Goal: Task Accomplishment & Management: Manage account settings

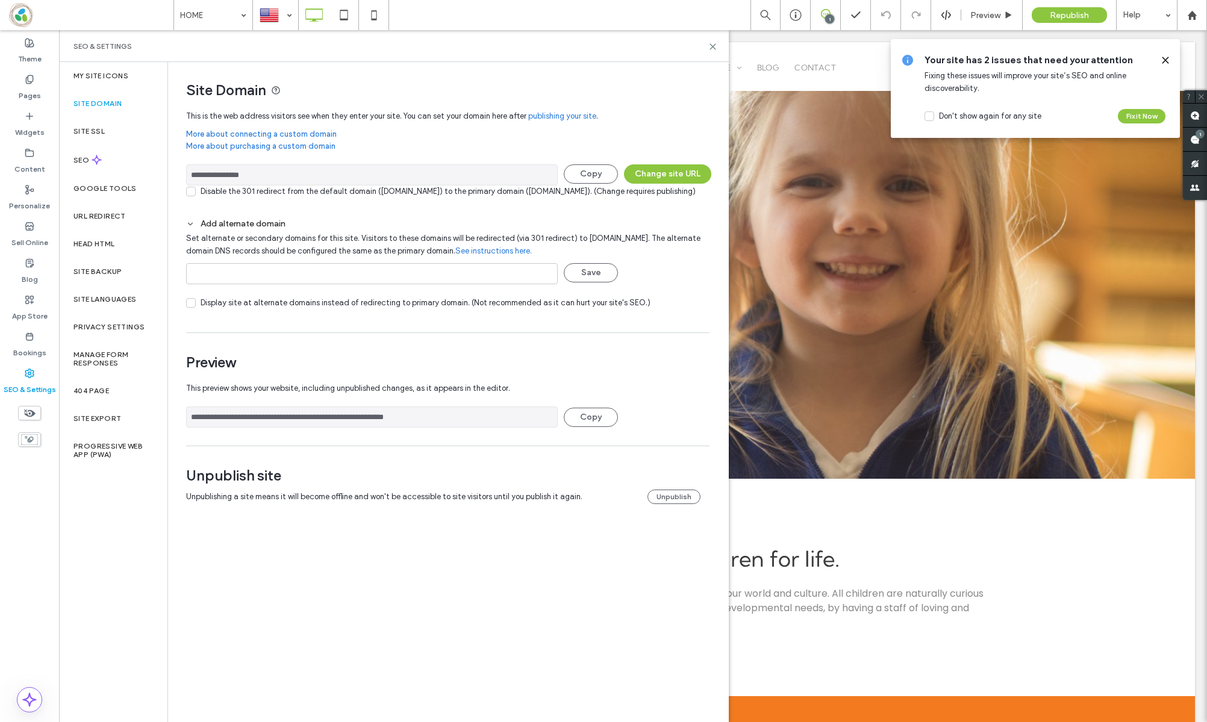
click at [645, 52] on div "SEO & Settings" at bounding box center [394, 46] width 670 height 32
click at [620, 58] on div "SEO & Settings" at bounding box center [394, 46] width 670 height 32
click at [713, 49] on icon at bounding box center [713, 46] width 9 height 9
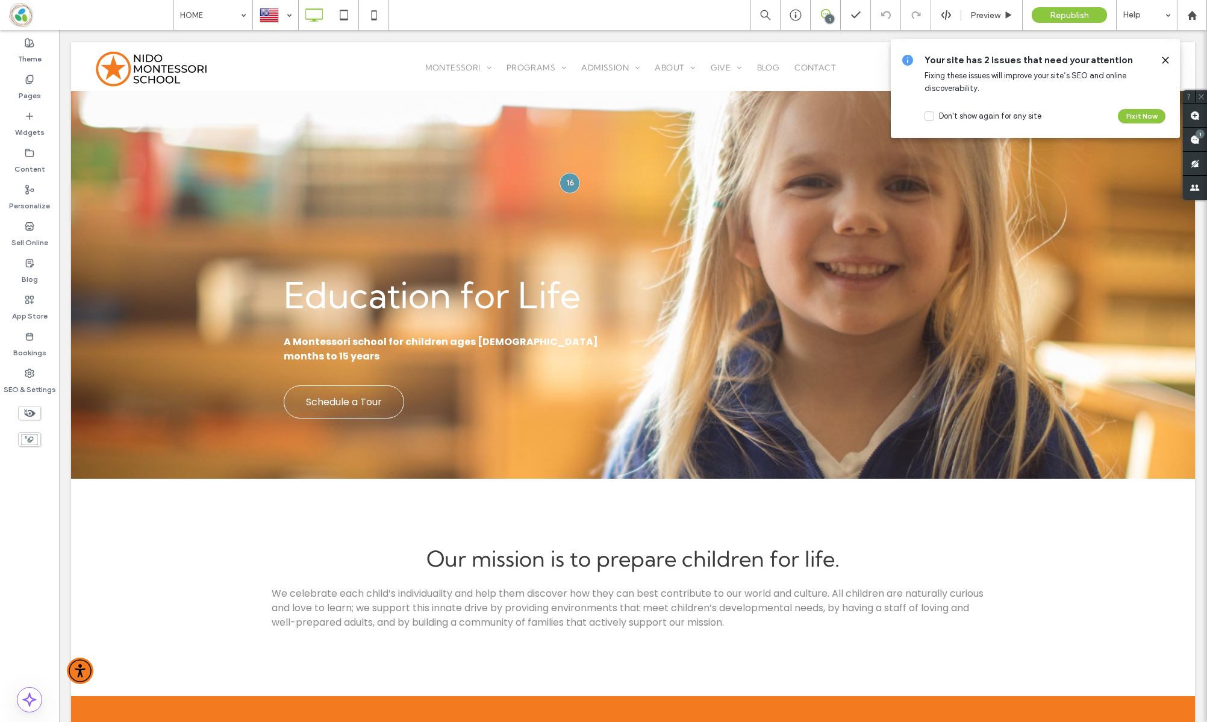
click at [583, 11] on div "HOME 1 Preview Republish Help" at bounding box center [691, 15] width 1034 height 30
click at [1161, 59] on icon at bounding box center [1166, 60] width 10 height 10
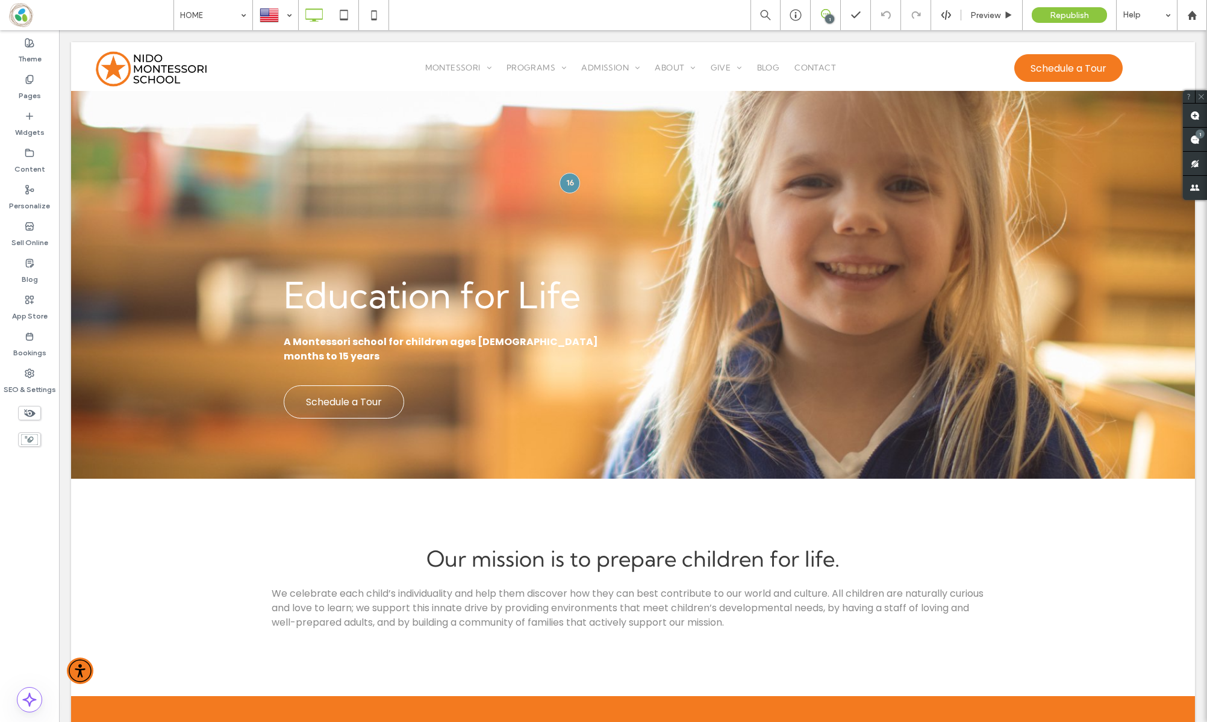
click at [571, 15] on div "HOME 1 Preview Republish Help" at bounding box center [691, 15] width 1034 height 30
click at [619, 11] on div "HOME 1 Preview Republish Help" at bounding box center [691, 15] width 1034 height 30
click at [57, 386] on div "SEO & Settings" at bounding box center [29, 381] width 59 height 37
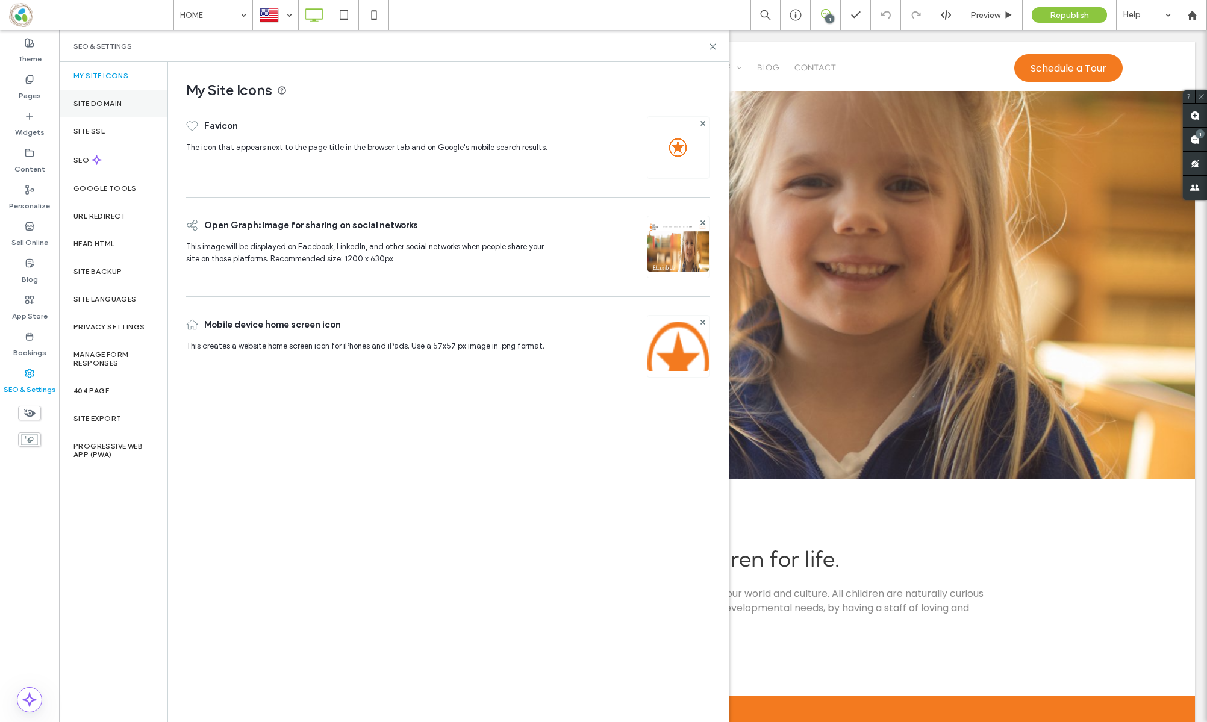
click at [125, 102] on div "Site Domain" at bounding box center [113, 104] width 108 height 28
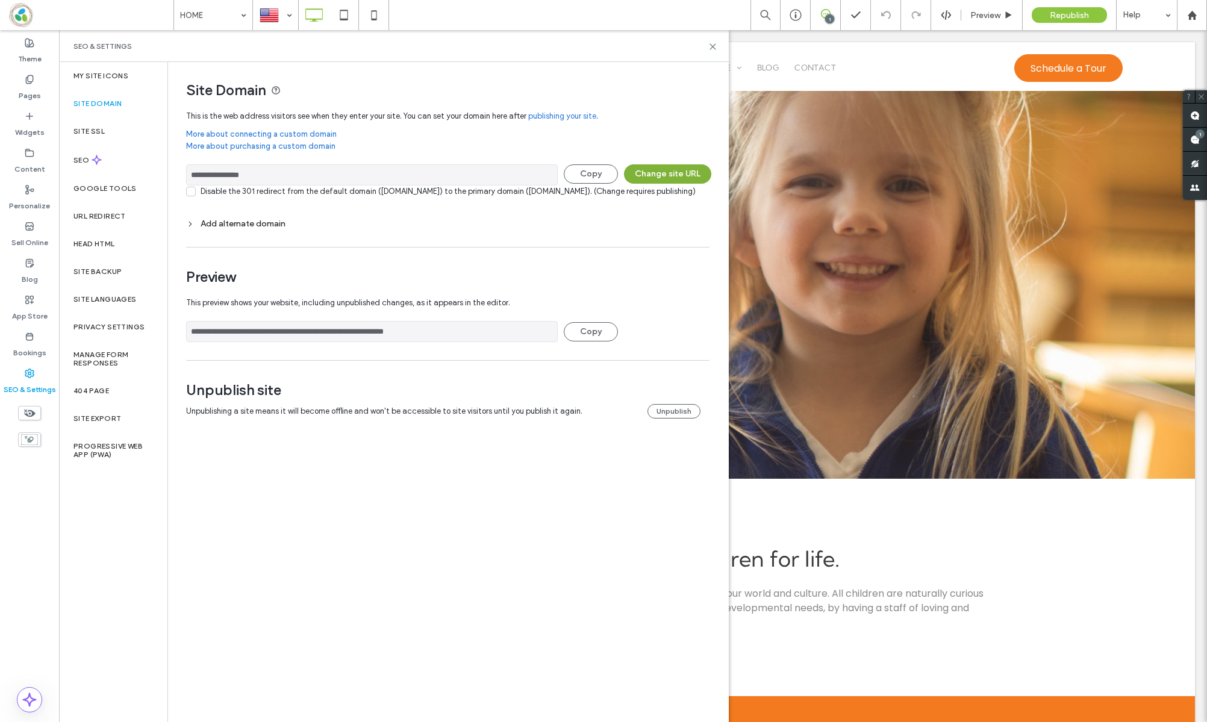
click at [660, 179] on button "Change site URL" at bounding box center [667, 173] width 87 height 19
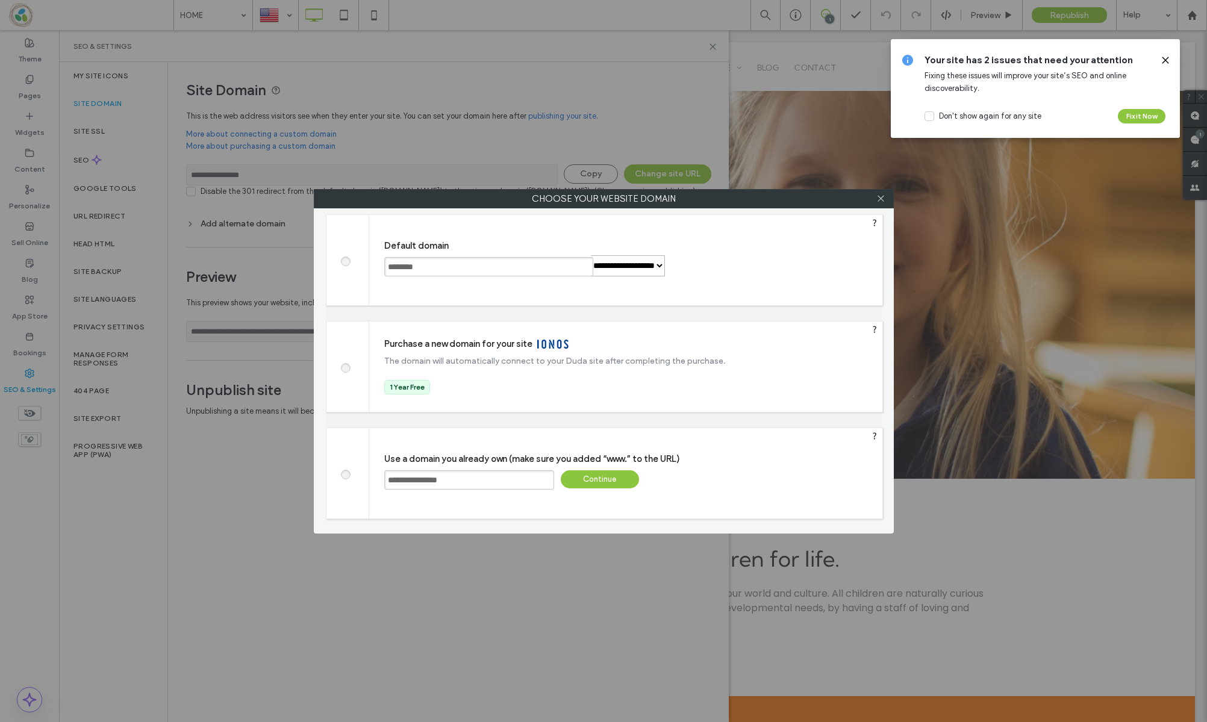
click at [615, 268] on select "**********" at bounding box center [628, 265] width 74 height 21
select select "*"
click at [591, 256] on select "**********" at bounding box center [628, 265] width 74 height 21
click at [521, 268] on input "********" at bounding box center [488, 266] width 209 height 19
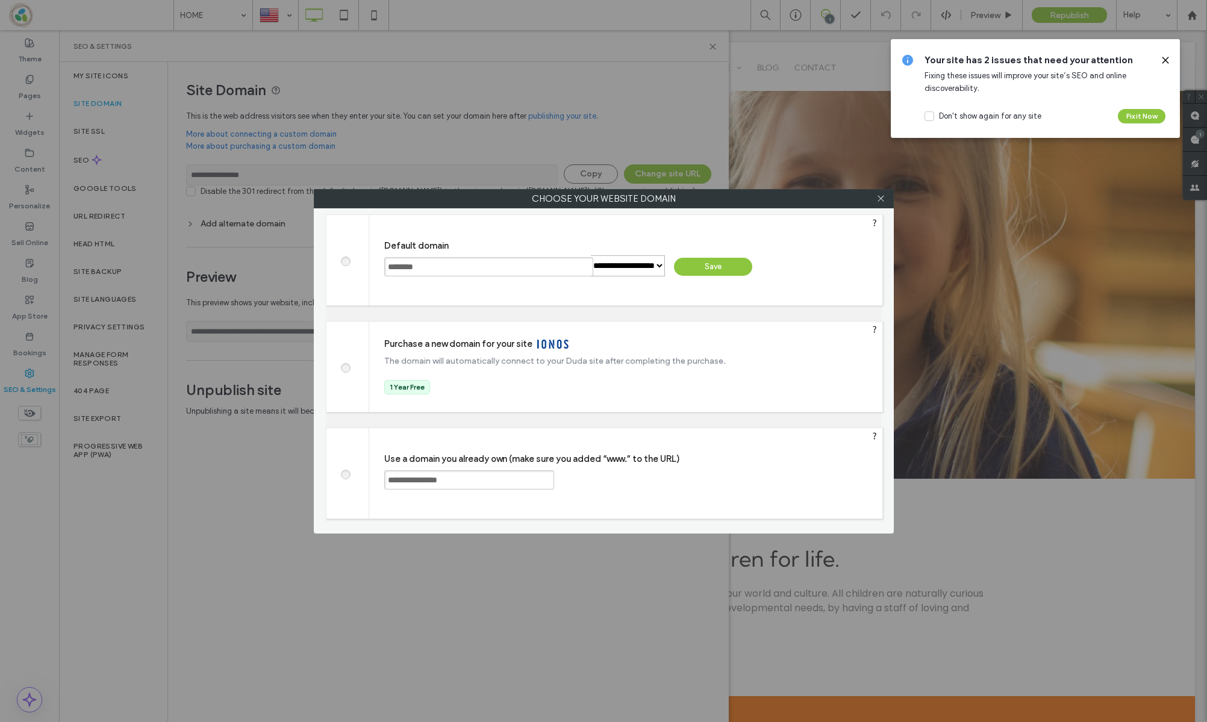
click at [463, 478] on input "**********" at bounding box center [469, 480] width 170 height 19
type input "**********"
click at [628, 486] on div "Continue" at bounding box center [600, 480] width 78 height 18
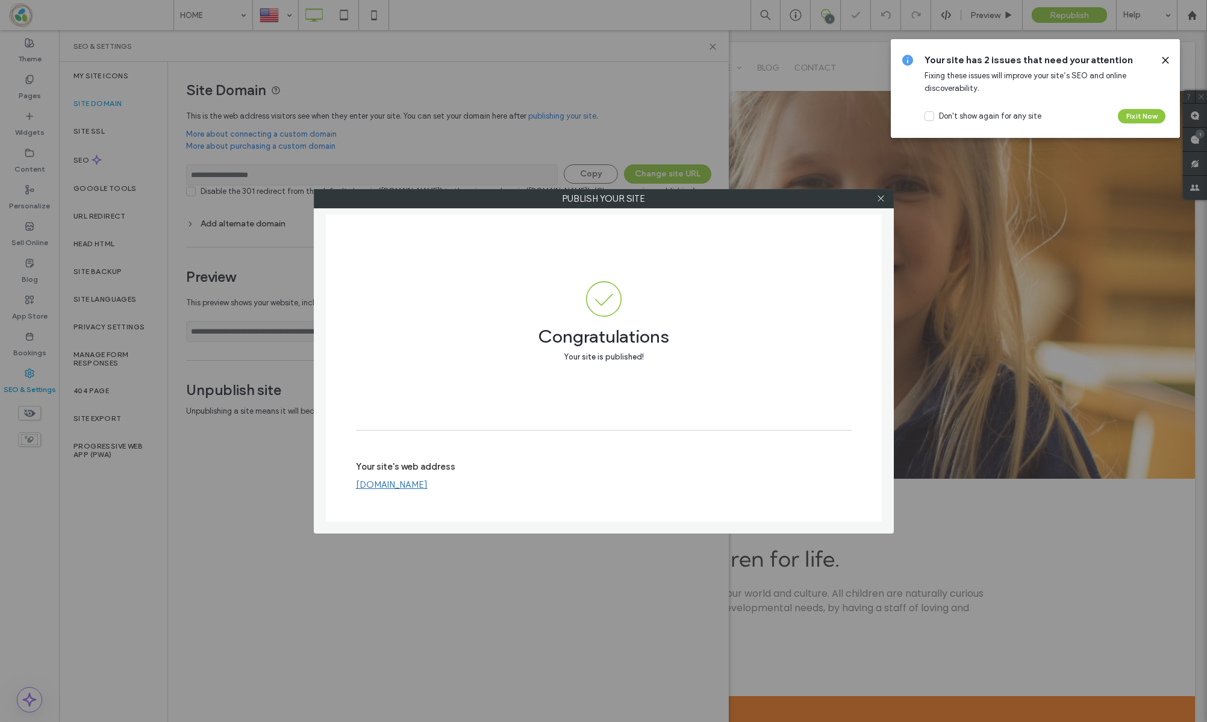
type input "**********"
click at [877, 201] on icon at bounding box center [881, 198] width 9 height 9
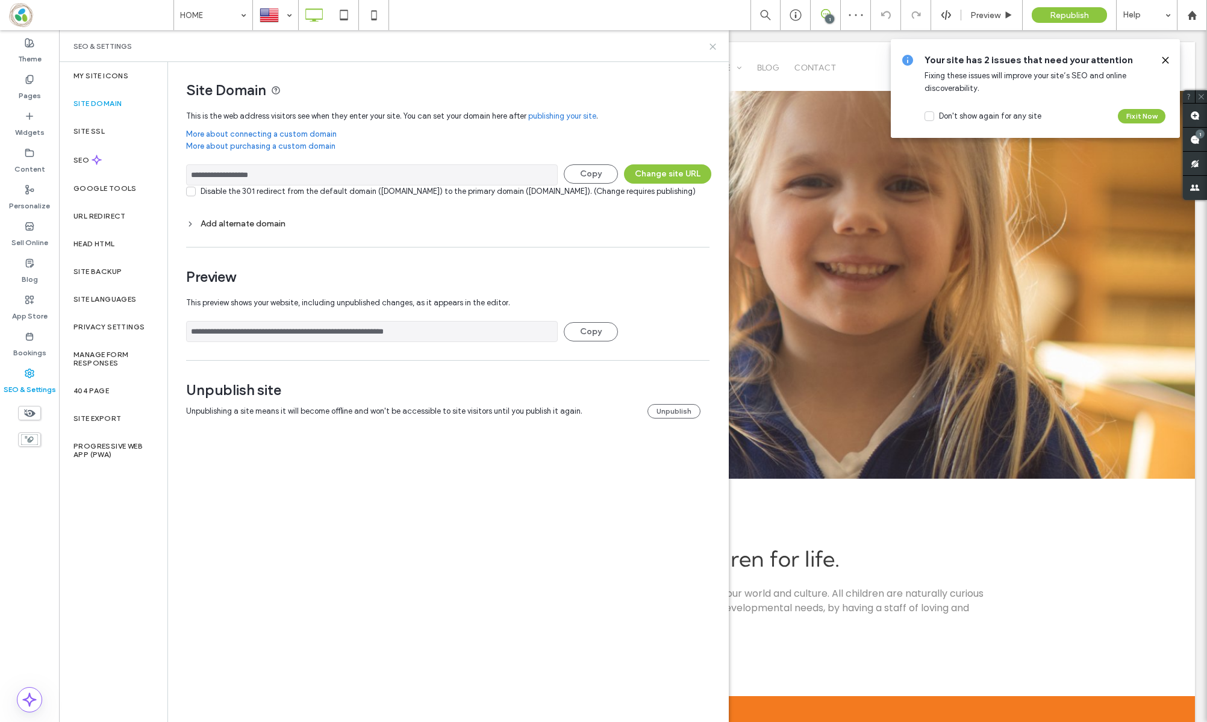
click at [715, 47] on icon at bounding box center [713, 46] width 9 height 9
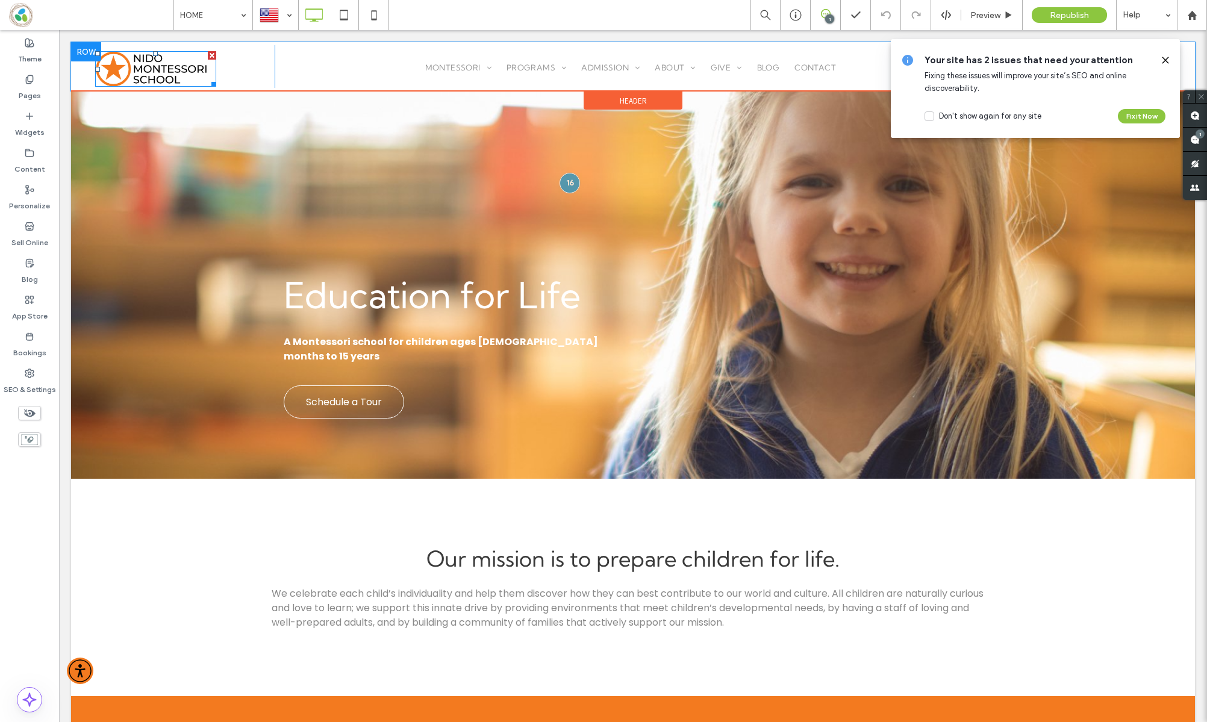
click at [172, 79] on img at bounding box center [155, 69] width 121 height 36
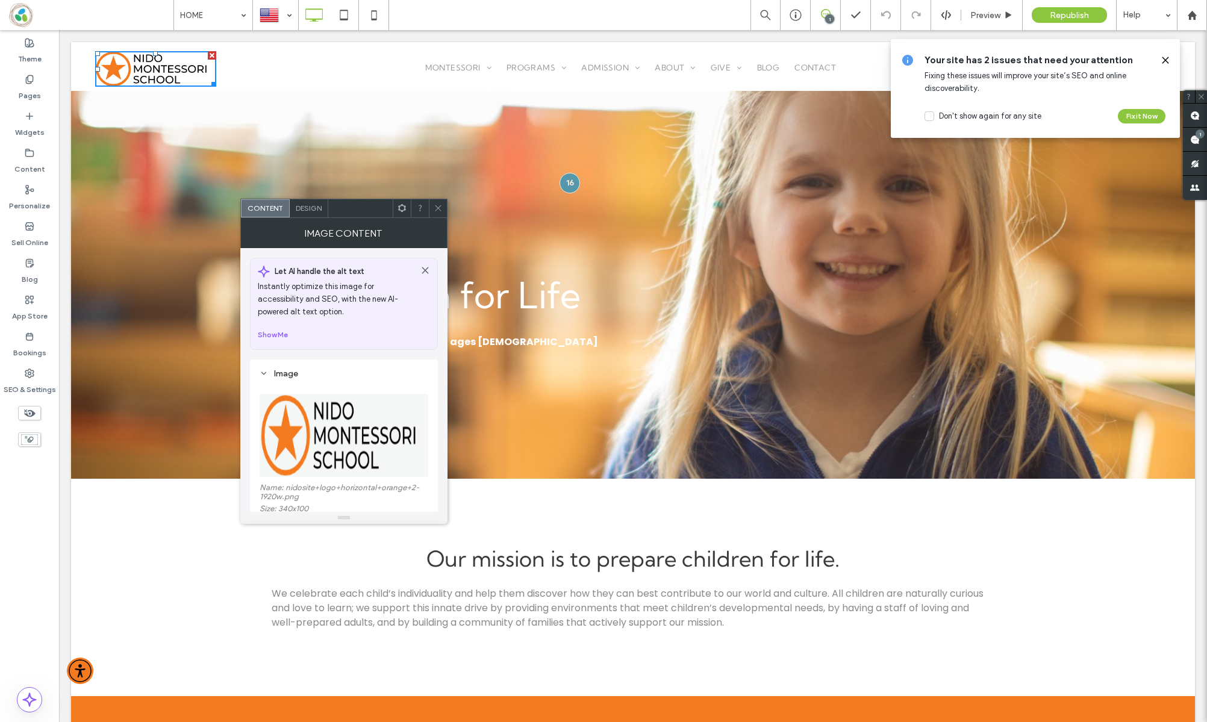
click at [430, 203] on div at bounding box center [438, 208] width 18 height 18
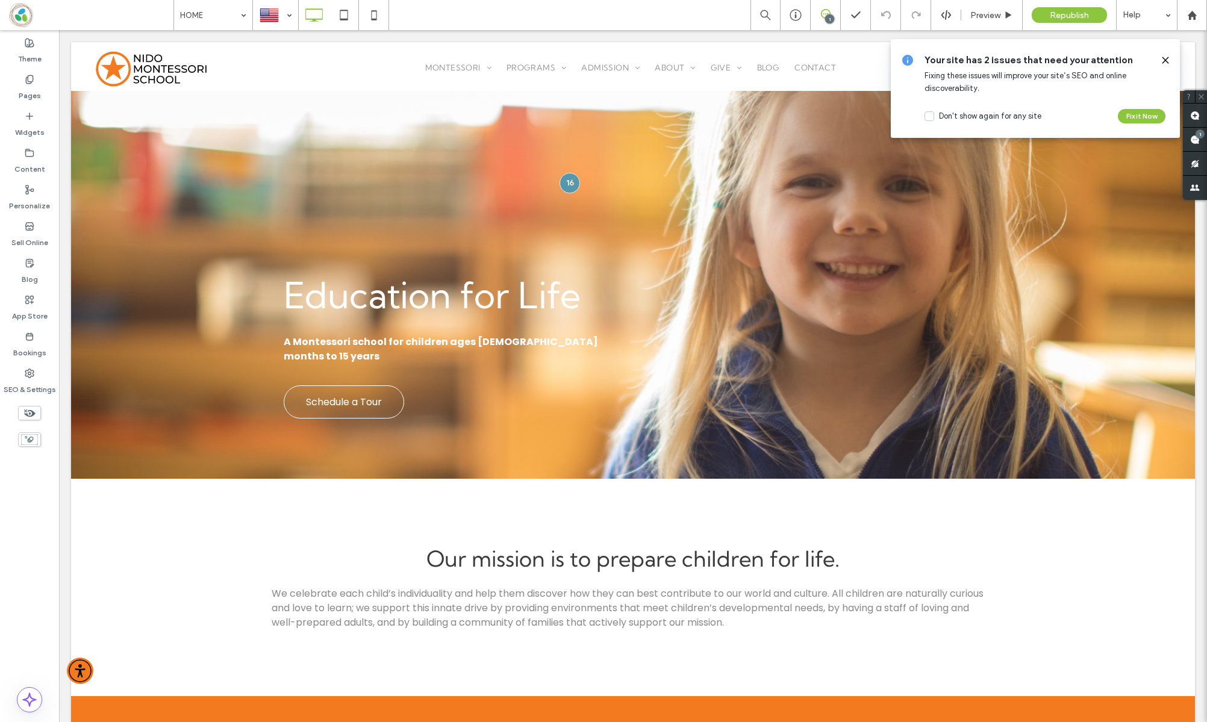
drag, startPoint x: 1166, startPoint y: 58, endPoint x: 1106, endPoint y: 29, distance: 67.1
click at [1166, 58] on icon at bounding box center [1166, 60] width 10 height 10
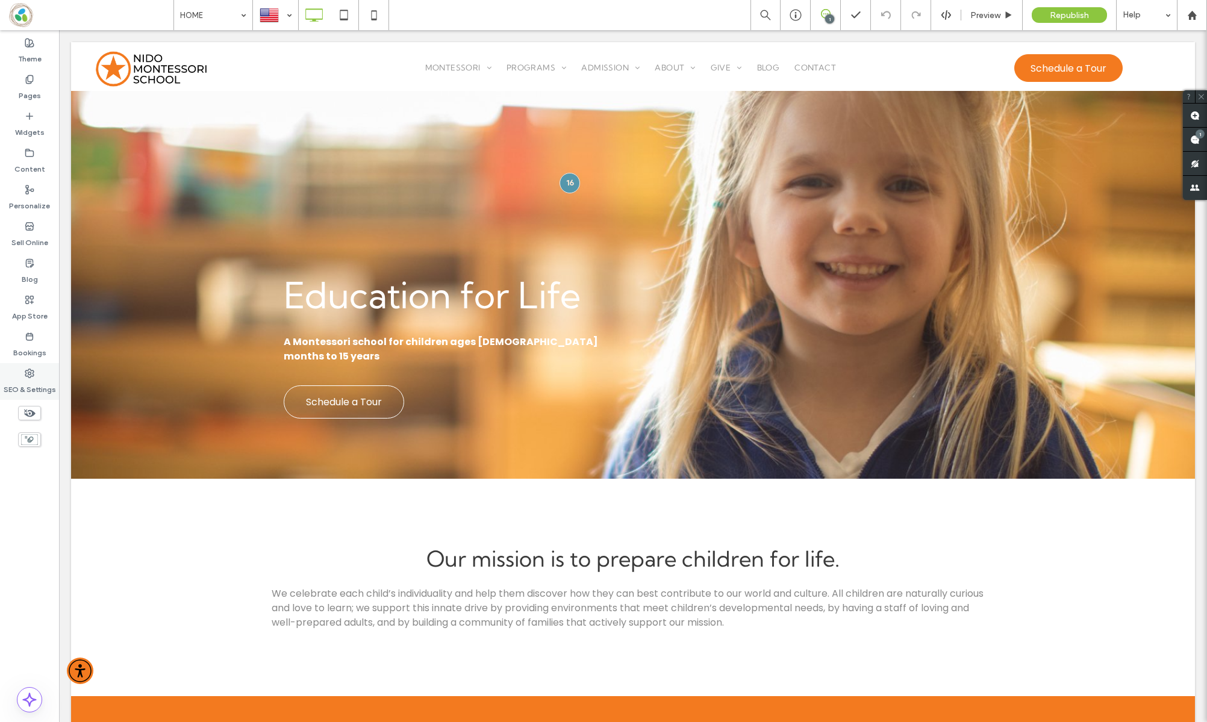
click at [52, 382] on label "SEO & Settings" at bounding box center [30, 386] width 52 height 17
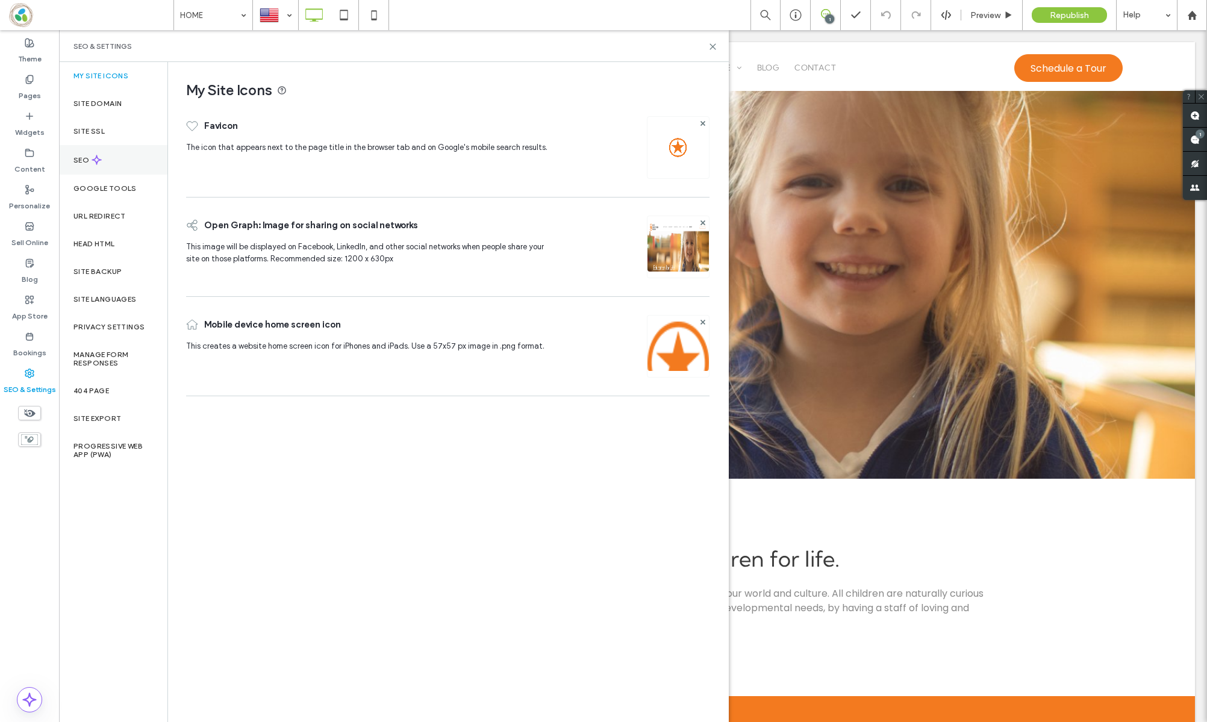
click at [90, 146] on div "SEO" at bounding box center [113, 160] width 108 height 30
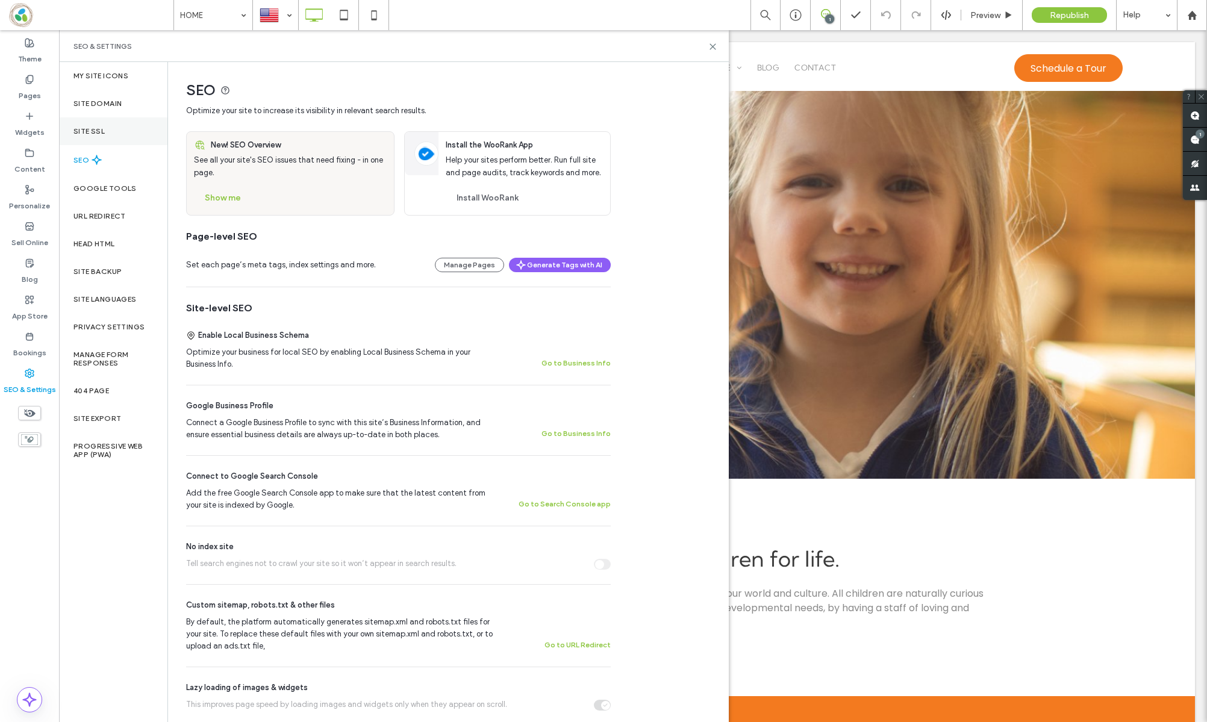
click at [90, 130] on label "Site SSL" at bounding box center [89, 131] width 31 height 8
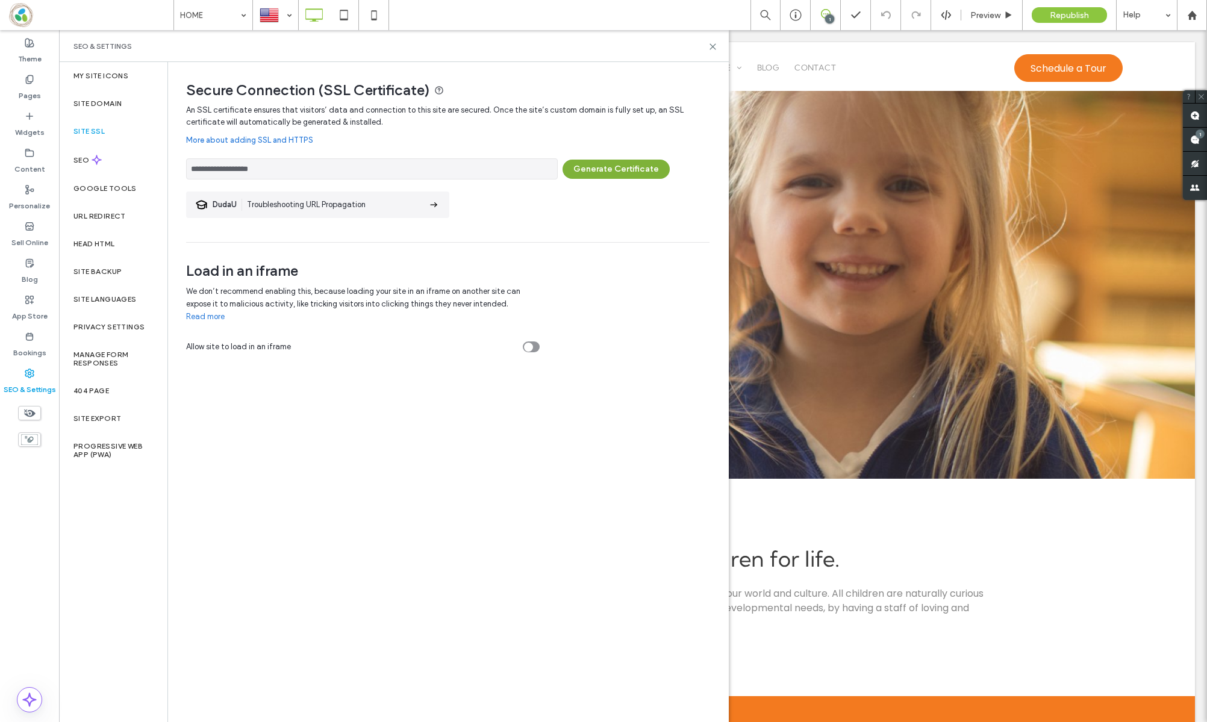
click at [594, 175] on button "Generate Certificate" at bounding box center [616, 169] width 107 height 19
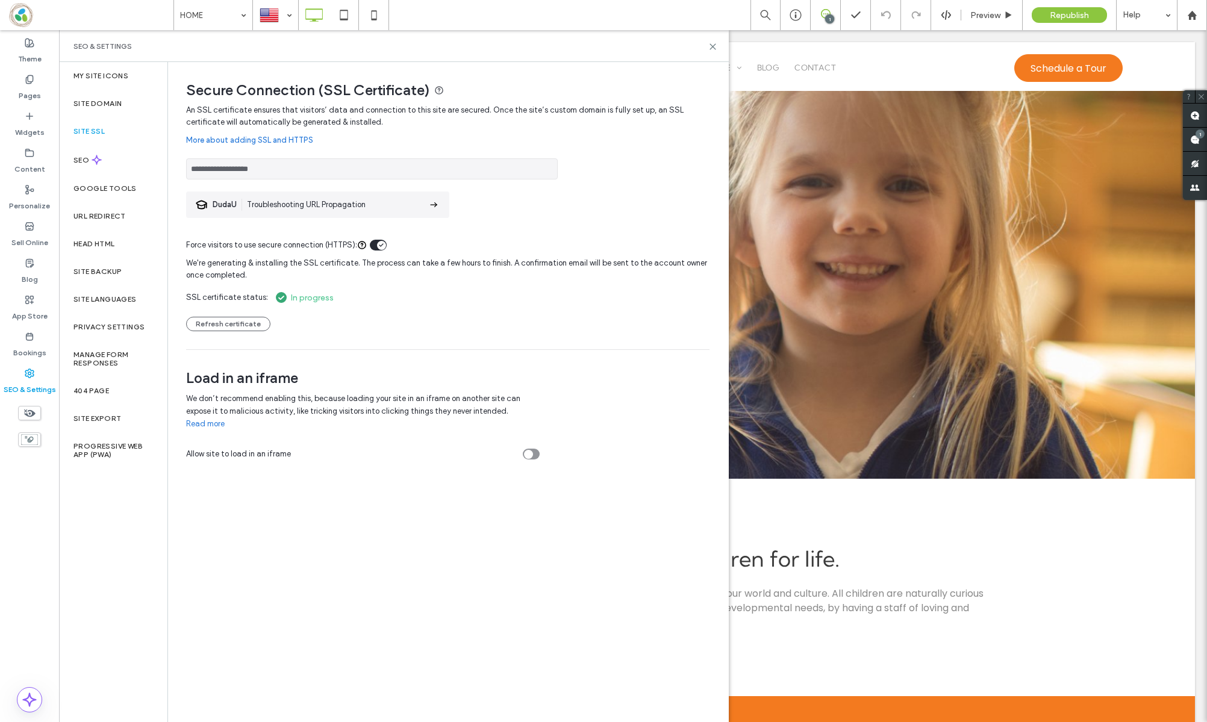
click at [599, 45] on div "SEO & Settings" at bounding box center [394, 47] width 641 height 10
click at [283, 49] on div "SEO & Settings" at bounding box center [394, 47] width 641 height 10
click at [242, 319] on button "Refresh certificate" at bounding box center [228, 324] width 84 height 14
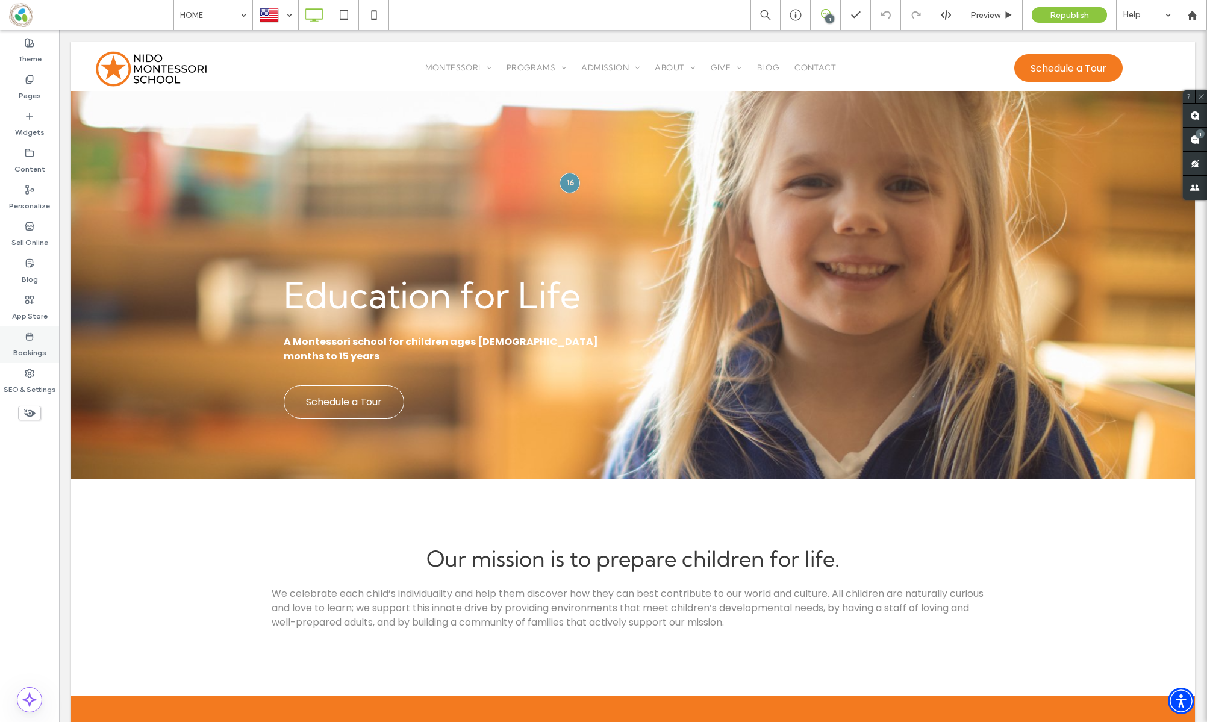
drag, startPoint x: 40, startPoint y: 381, endPoint x: 37, endPoint y: 358, distance: 22.4
click at [40, 381] on label "SEO & Settings" at bounding box center [30, 386] width 52 height 17
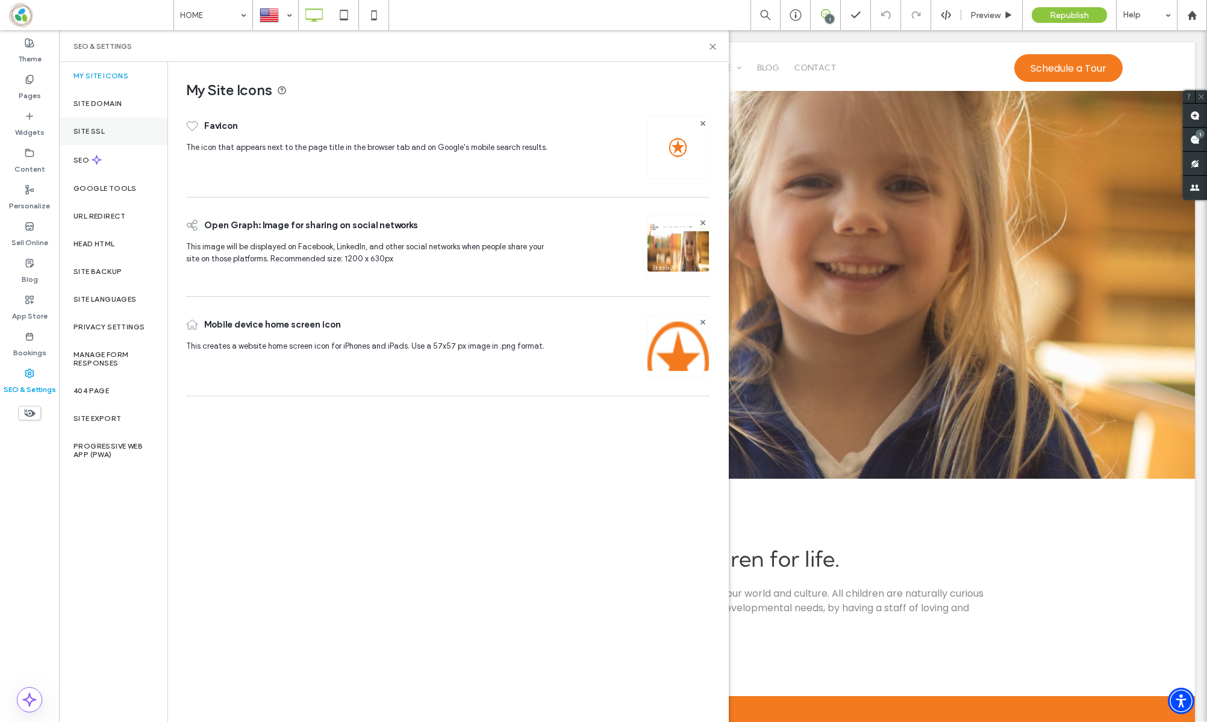
click at [95, 130] on label "Site SSL" at bounding box center [89, 131] width 31 height 8
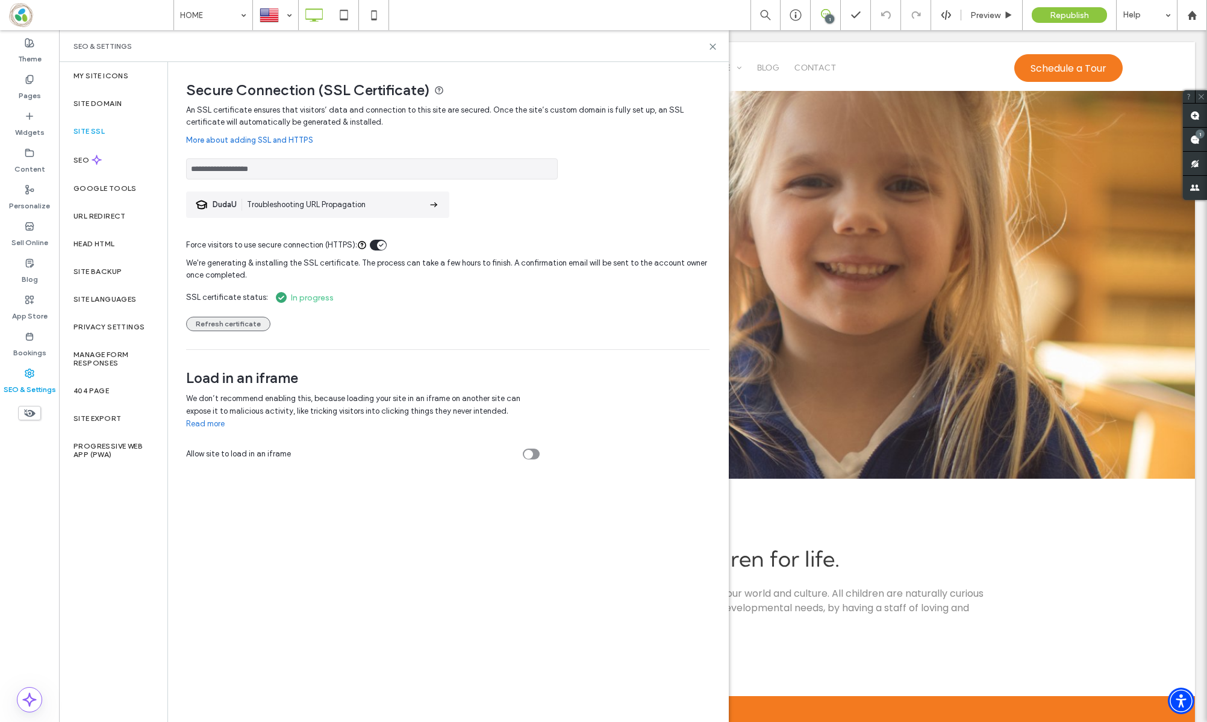
click at [242, 320] on button "Refresh certificate" at bounding box center [228, 324] width 84 height 14
click at [235, 319] on button "Refresh certificate" at bounding box center [228, 324] width 84 height 14
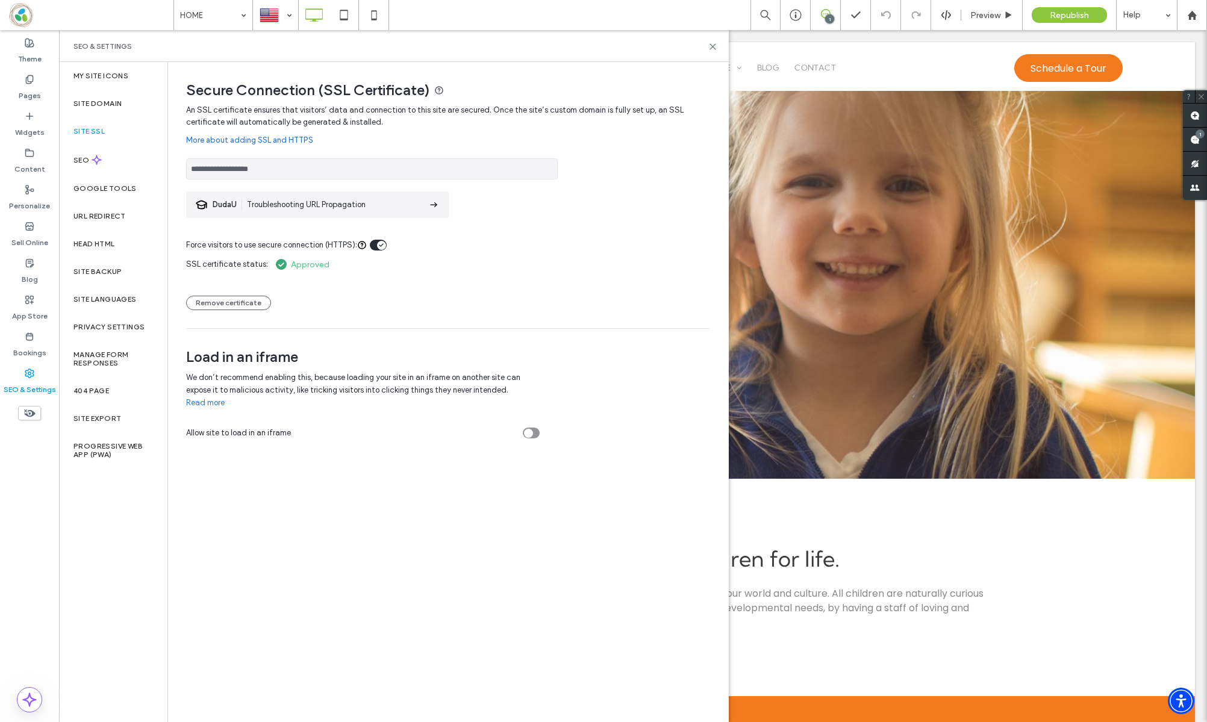
click at [718, 49] on div "SEO & Settings" at bounding box center [394, 46] width 670 height 32
click at [715, 47] on icon at bounding box center [713, 46] width 9 height 9
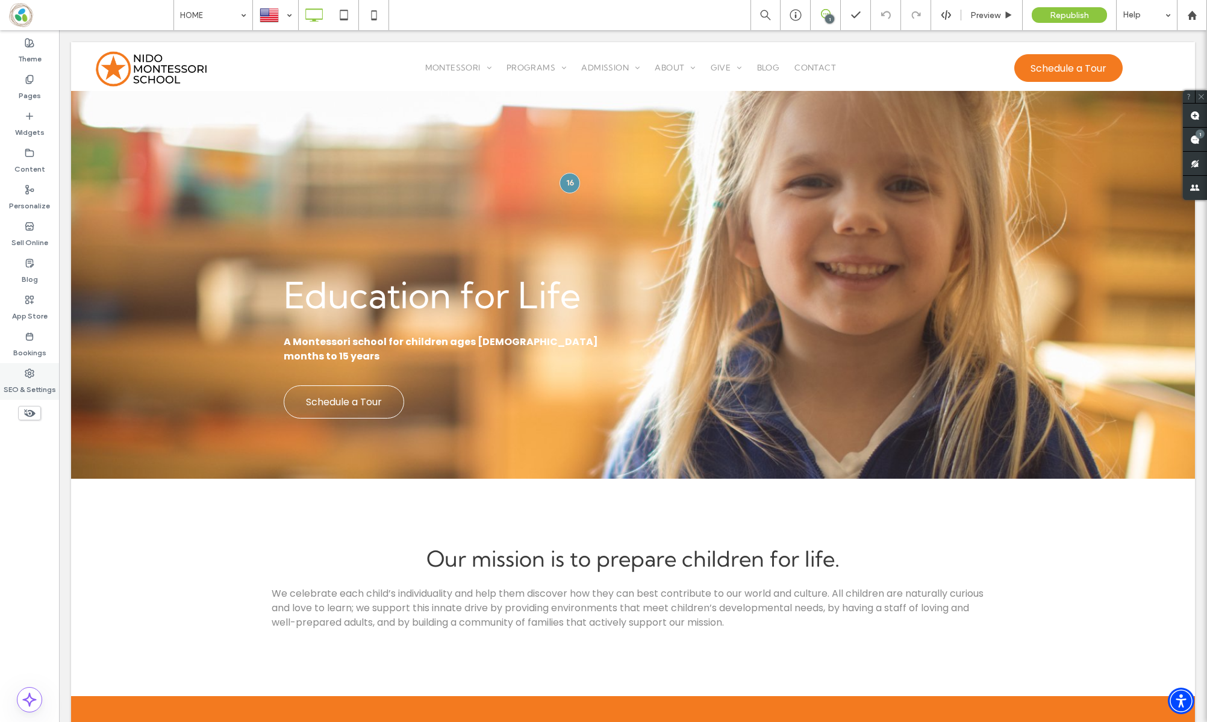
click at [34, 378] on label "SEO & Settings" at bounding box center [30, 386] width 52 height 17
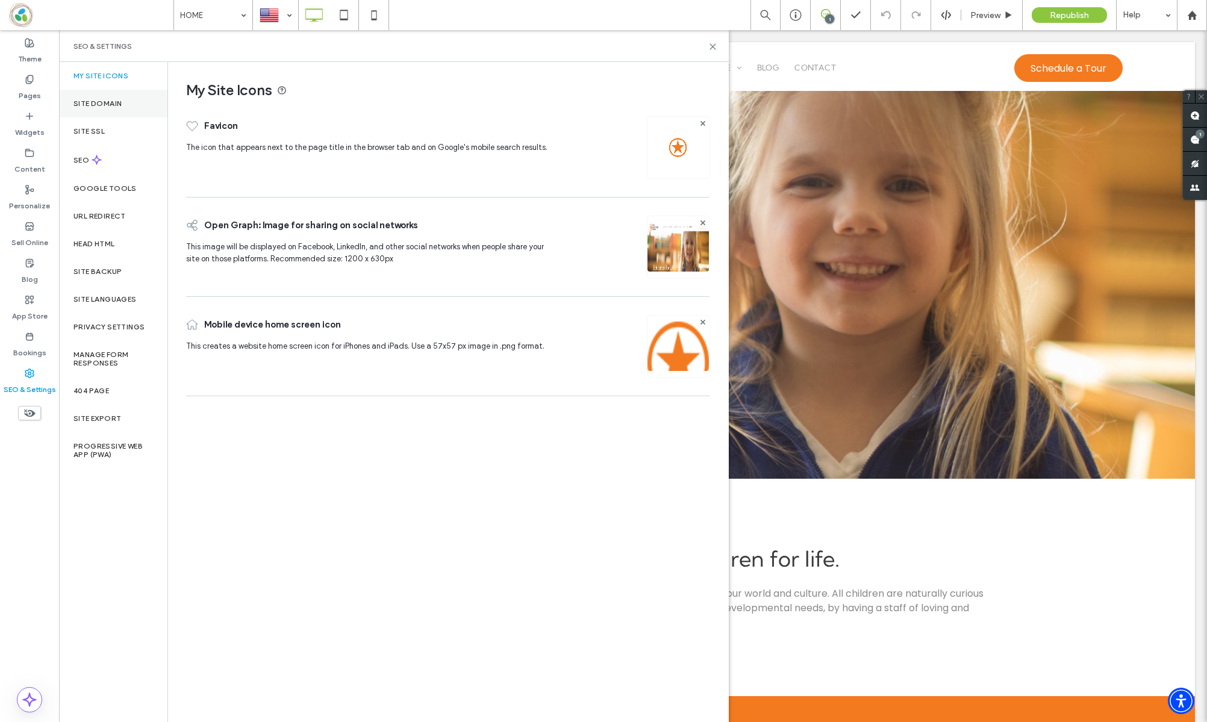
click at [101, 105] on label "Site Domain" at bounding box center [98, 103] width 48 height 8
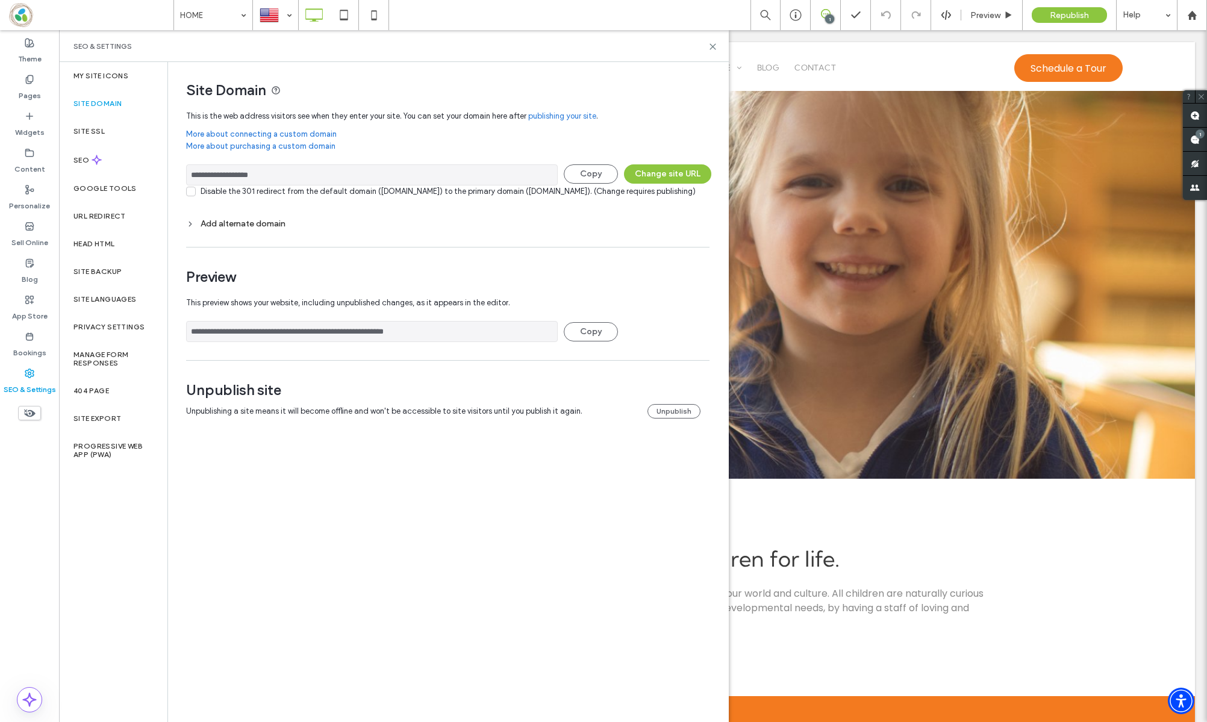
click at [213, 229] on div "Add alternate domain" at bounding box center [448, 224] width 524 height 10
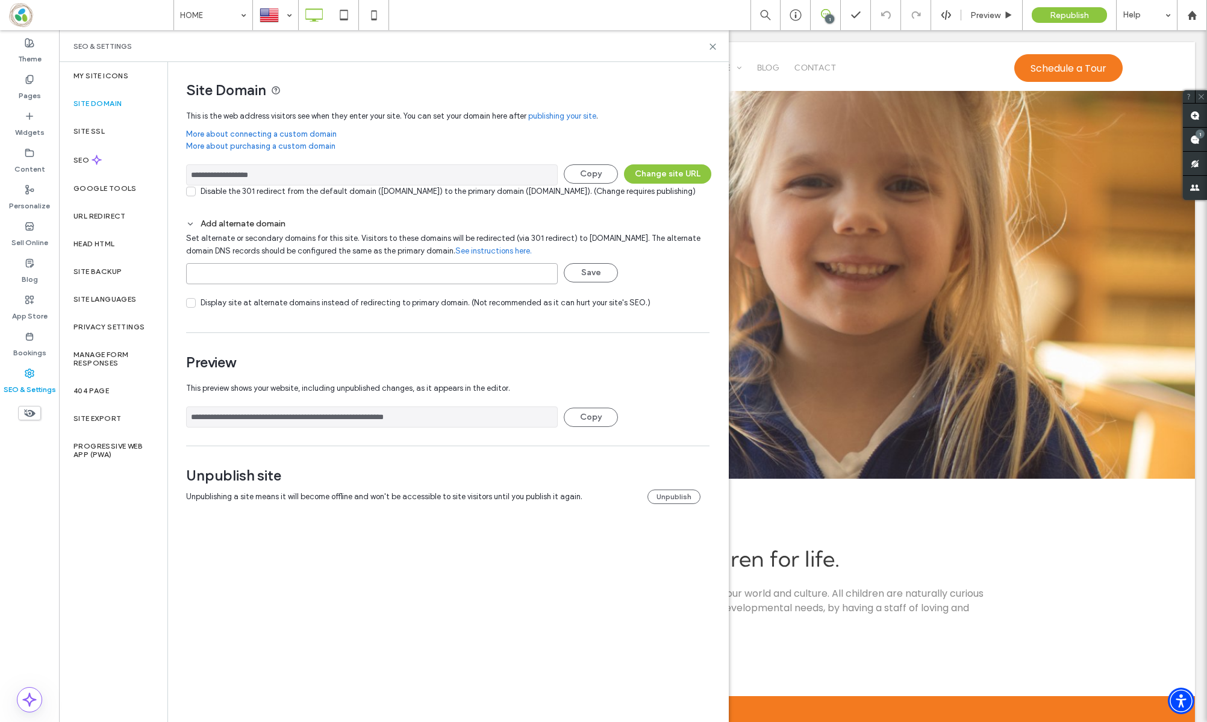
click at [305, 284] on input at bounding box center [372, 273] width 372 height 21
type input "**********"
click at [605, 283] on button "Save" at bounding box center [591, 272] width 54 height 19
click at [1065, 20] on span "Republish" at bounding box center [1069, 15] width 39 height 10
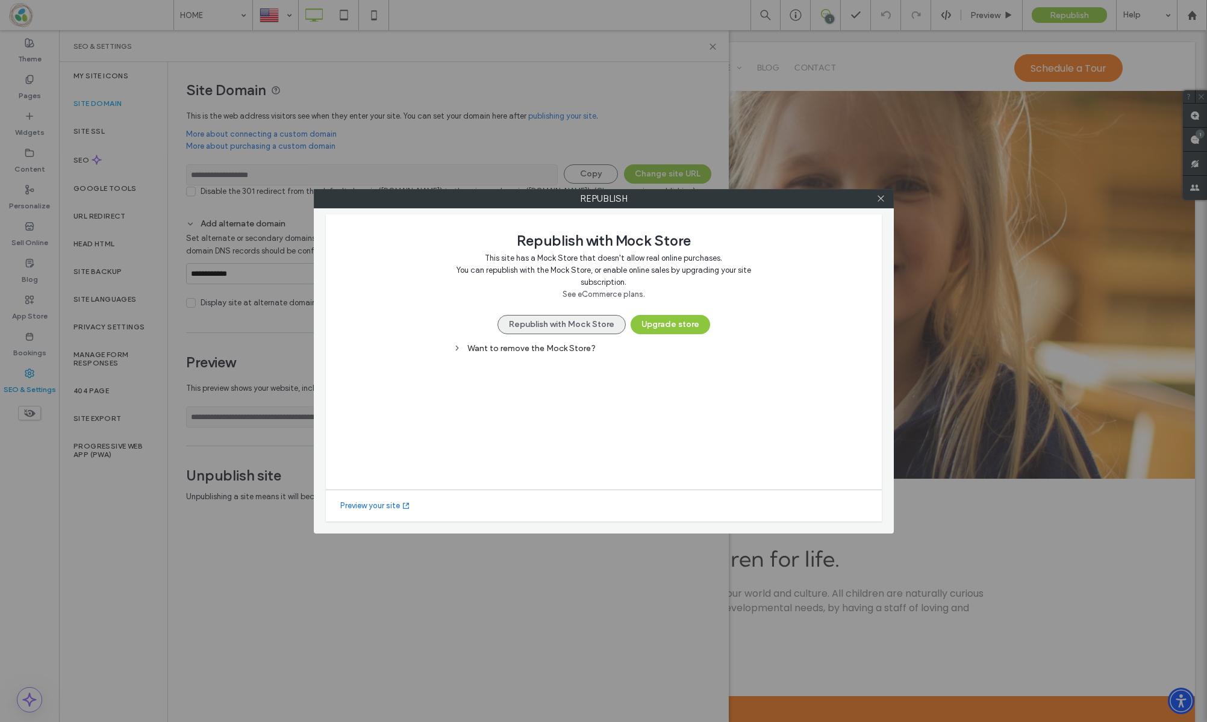
click at [579, 328] on button "Republish with Mock Store" at bounding box center [562, 324] width 128 height 19
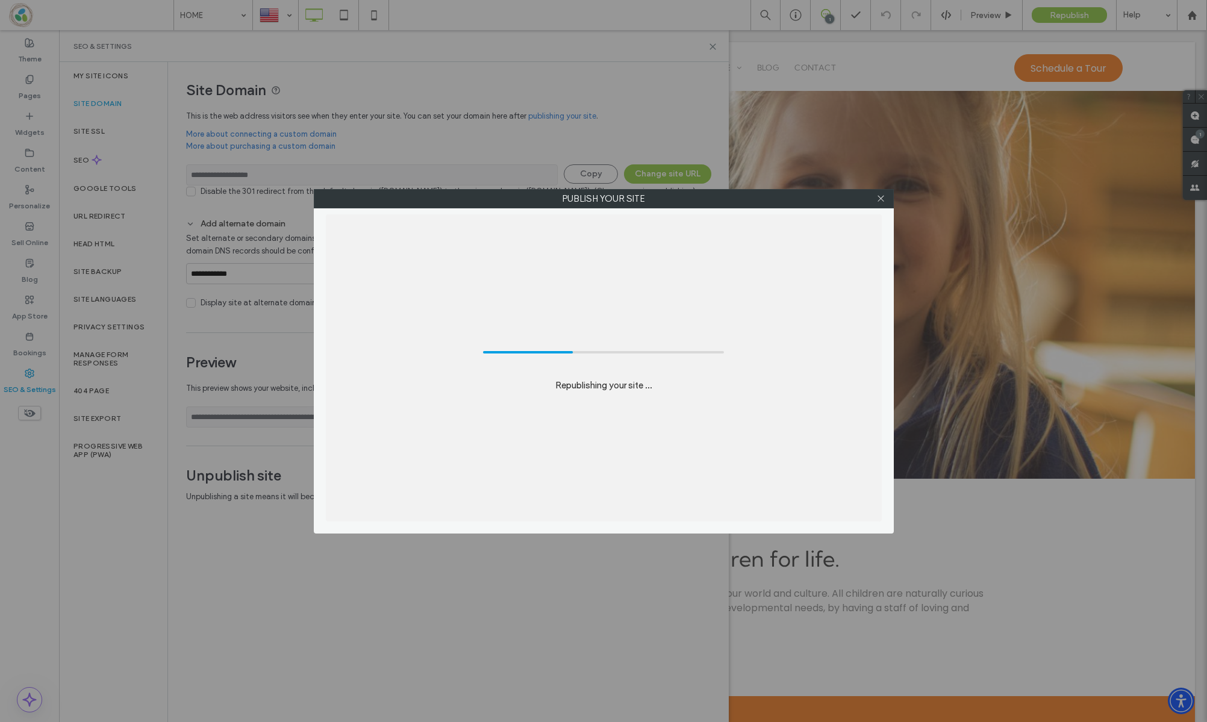
click at [671, 313] on div "Republishing your site ..." at bounding box center [604, 367] width 556 height 307
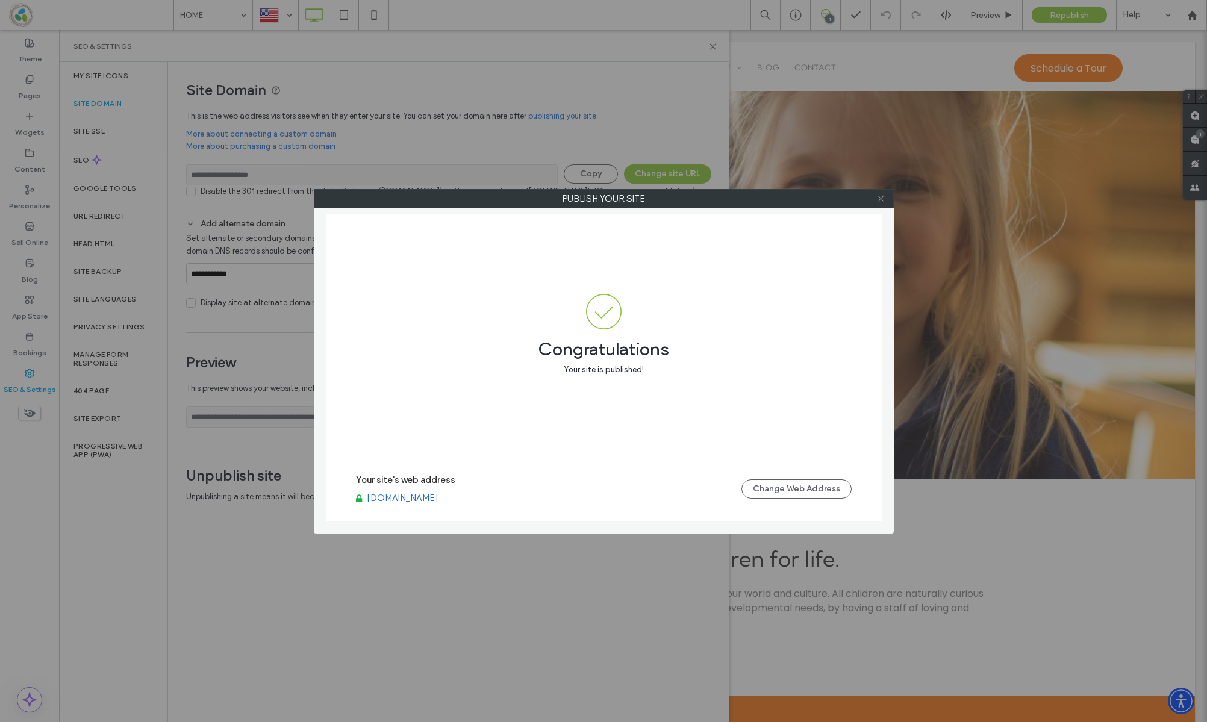
click at [880, 199] on use at bounding box center [881, 199] width 6 height 6
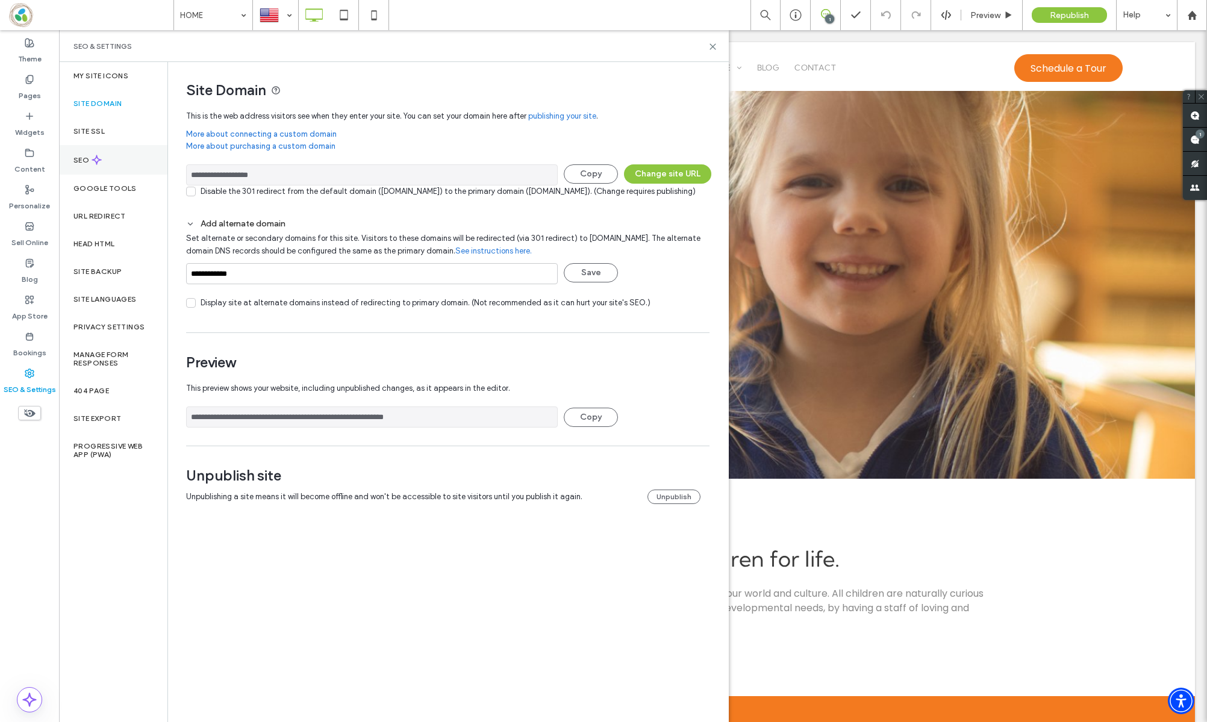
click at [93, 155] on icon at bounding box center [97, 160] width 10 height 10
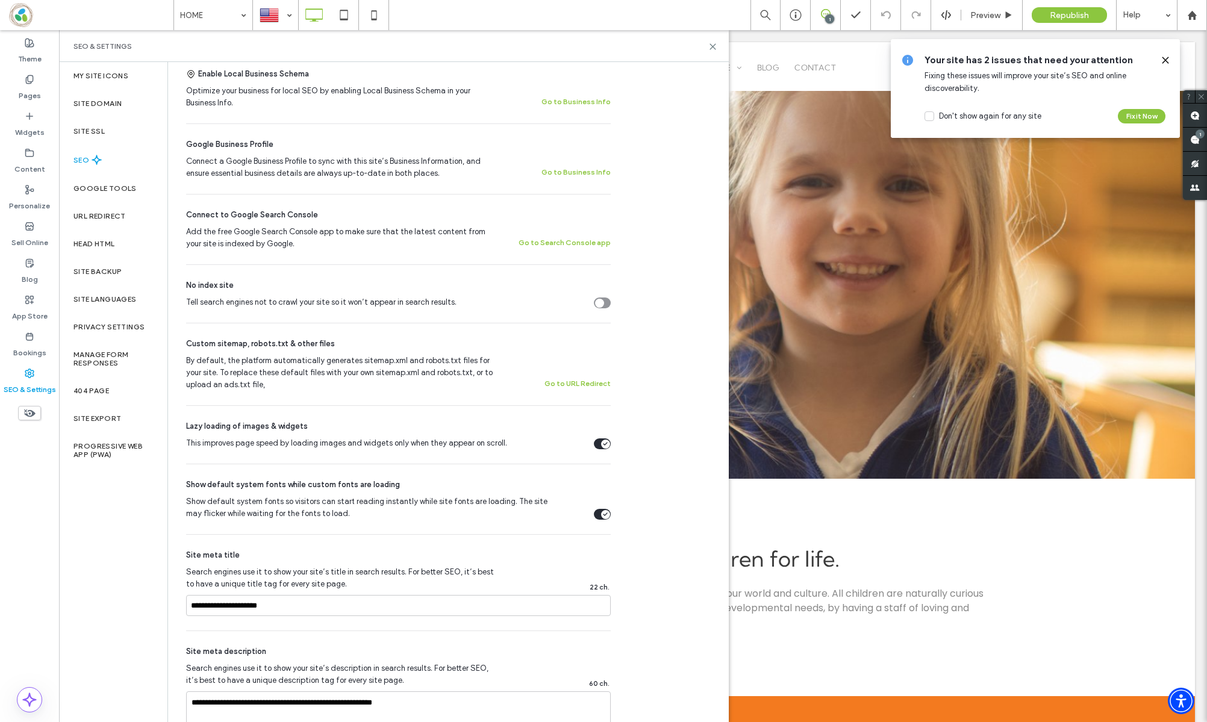
scroll to position [260, 0]
click at [613, 316] on div "SEO Optimize your site to increase its visibility in relevant search results. N…" at bounding box center [394, 360] width 452 height 1116
click at [606, 310] on div "Tell search engines not to crawl your site so it won’t appear in search results." at bounding box center [602, 304] width 17 height 11
click at [1078, 7] on div "Republish" at bounding box center [1069, 15] width 75 height 16
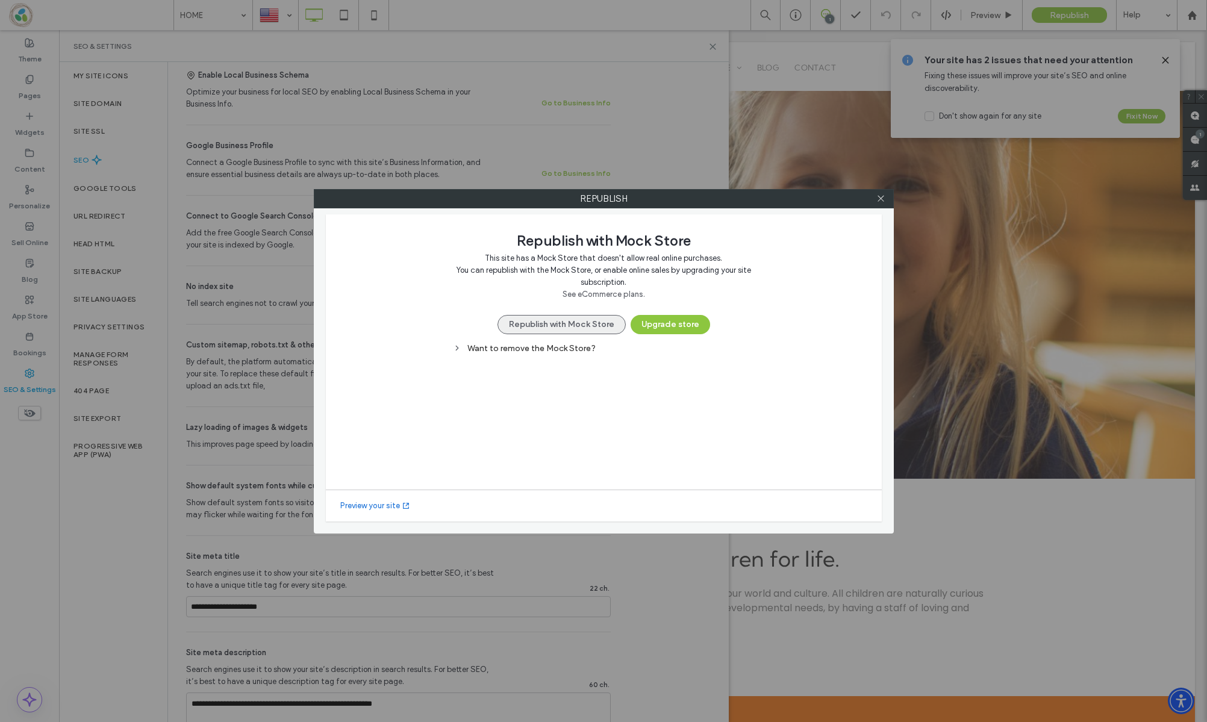
click at [522, 322] on button "Republish with Mock Store" at bounding box center [562, 324] width 128 height 19
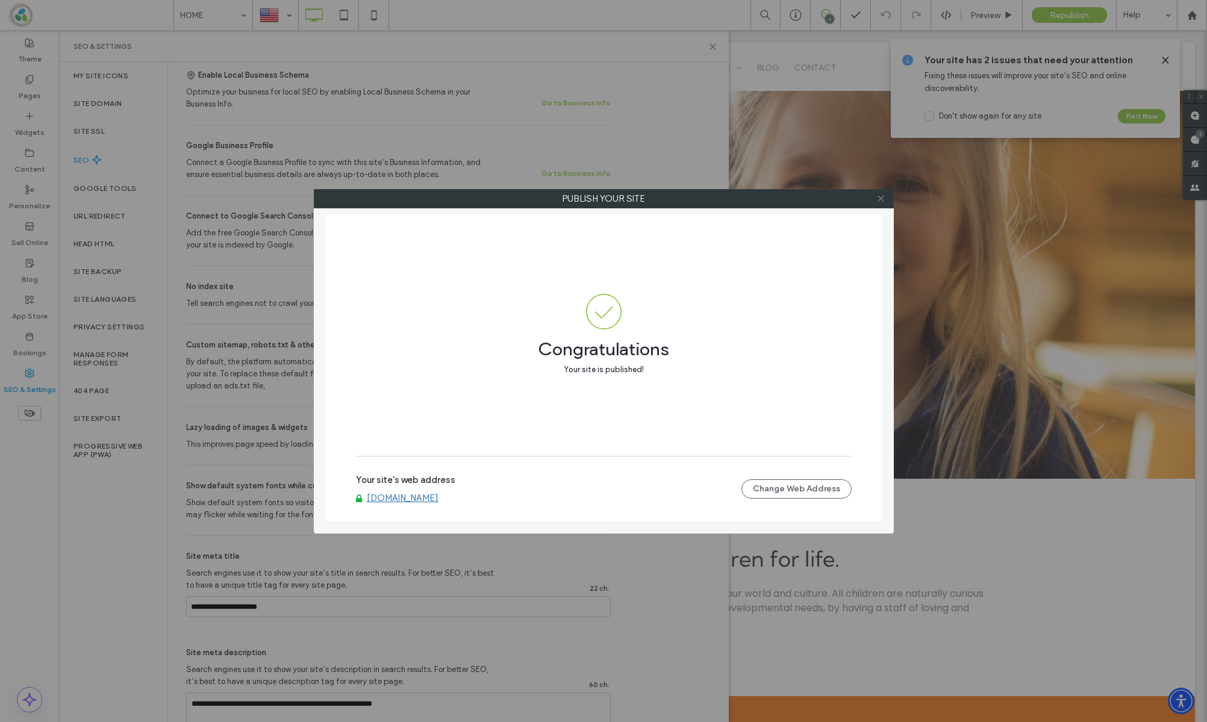
click at [877, 198] on icon at bounding box center [881, 198] width 9 height 9
